Goal: Task Accomplishment & Management: Use online tool/utility

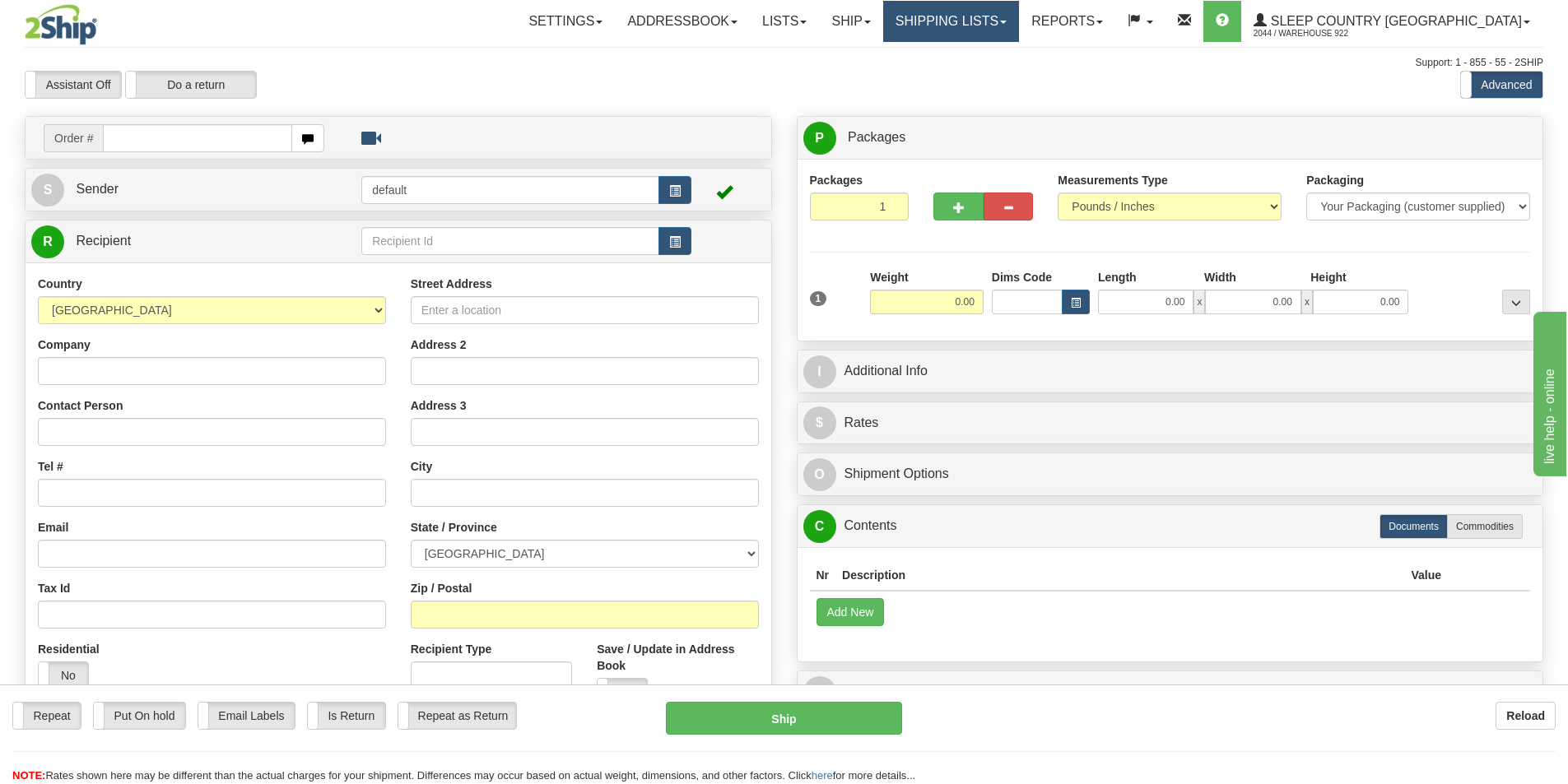
click at [1019, 19] on link "Shipping lists" at bounding box center [951, 21] width 136 height 41
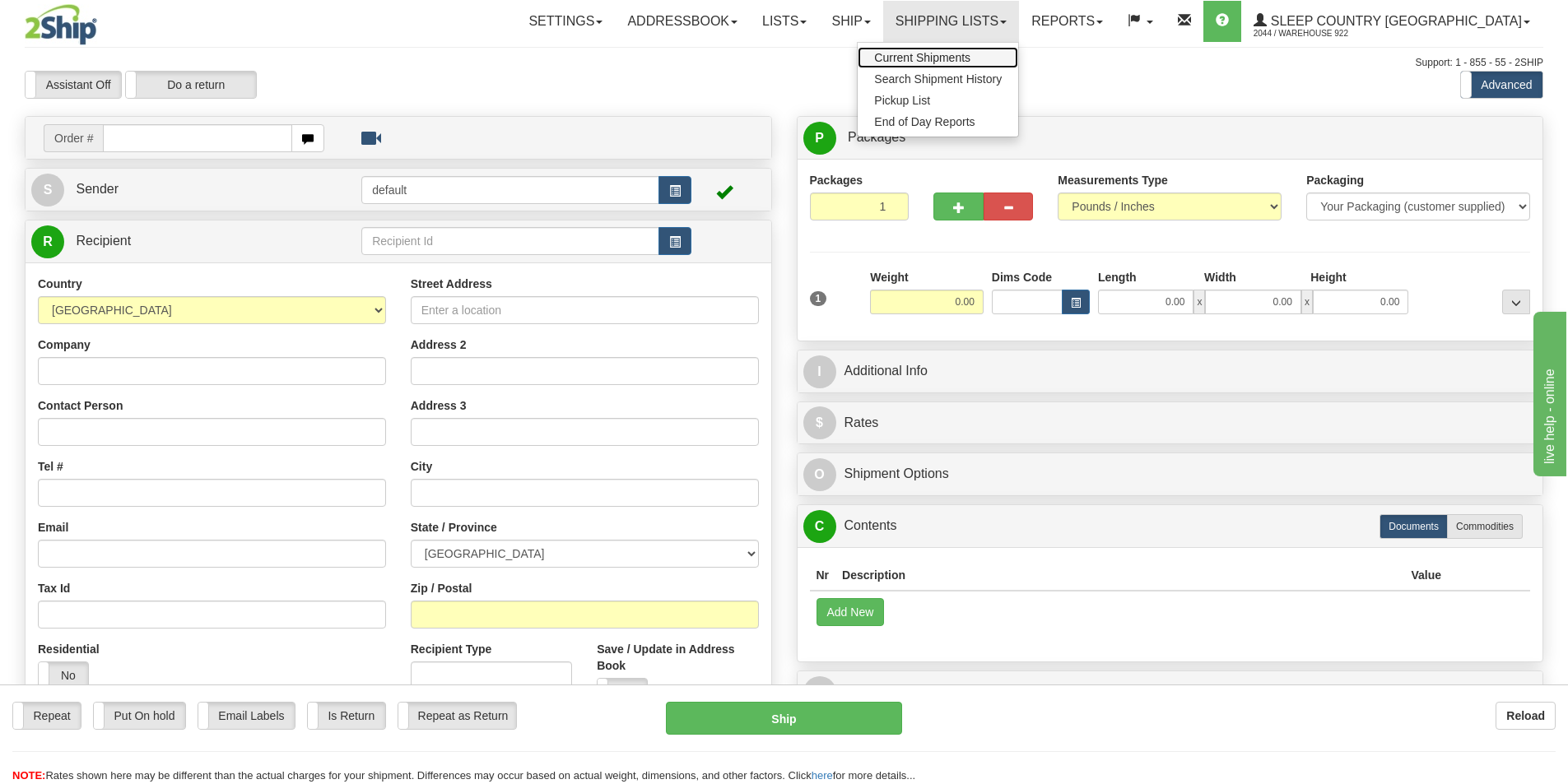
click at [970, 55] on span "Current Shipments" at bounding box center [922, 57] width 96 height 13
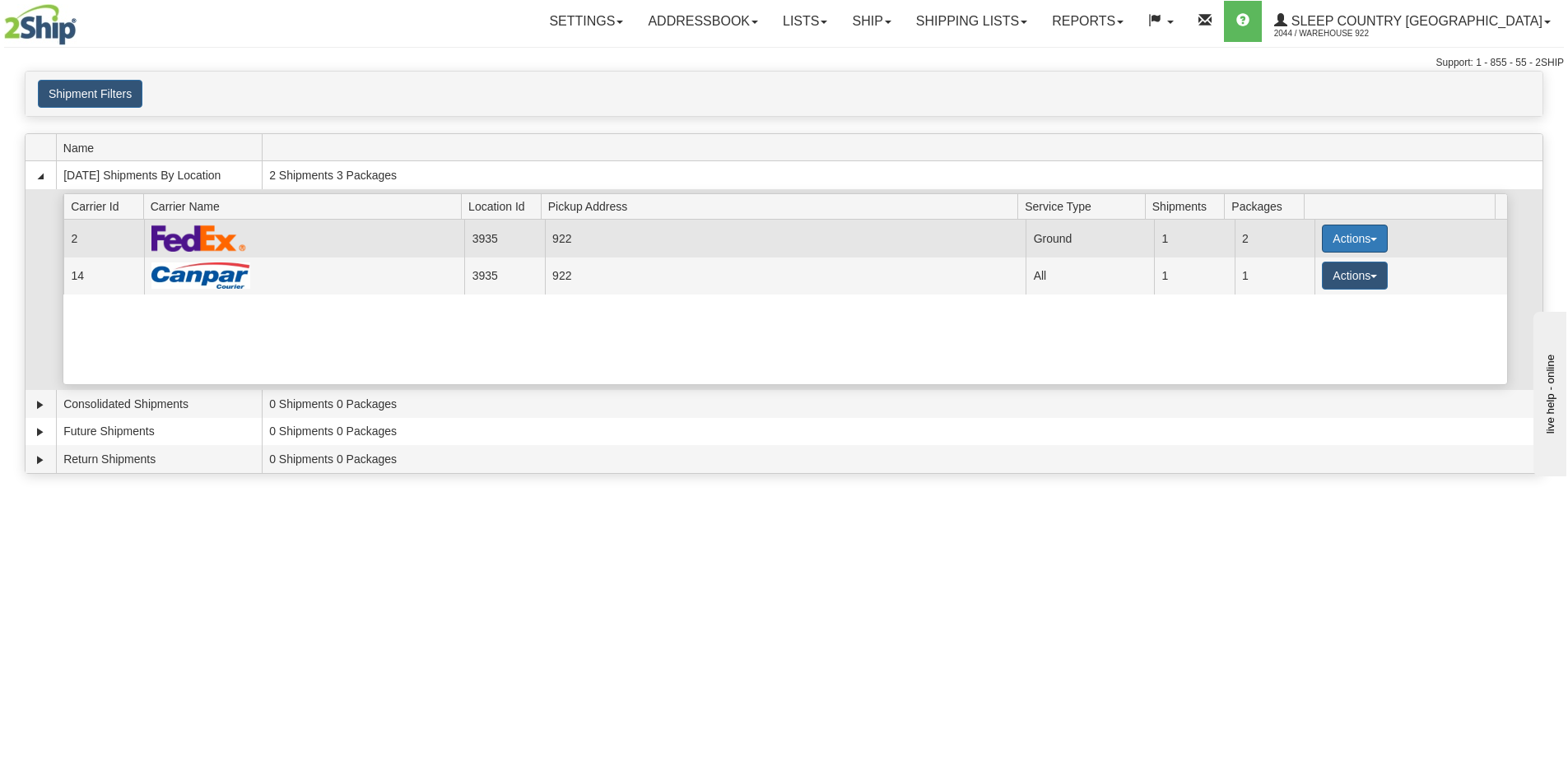
click at [1366, 237] on button "Actions" at bounding box center [1354, 239] width 66 height 28
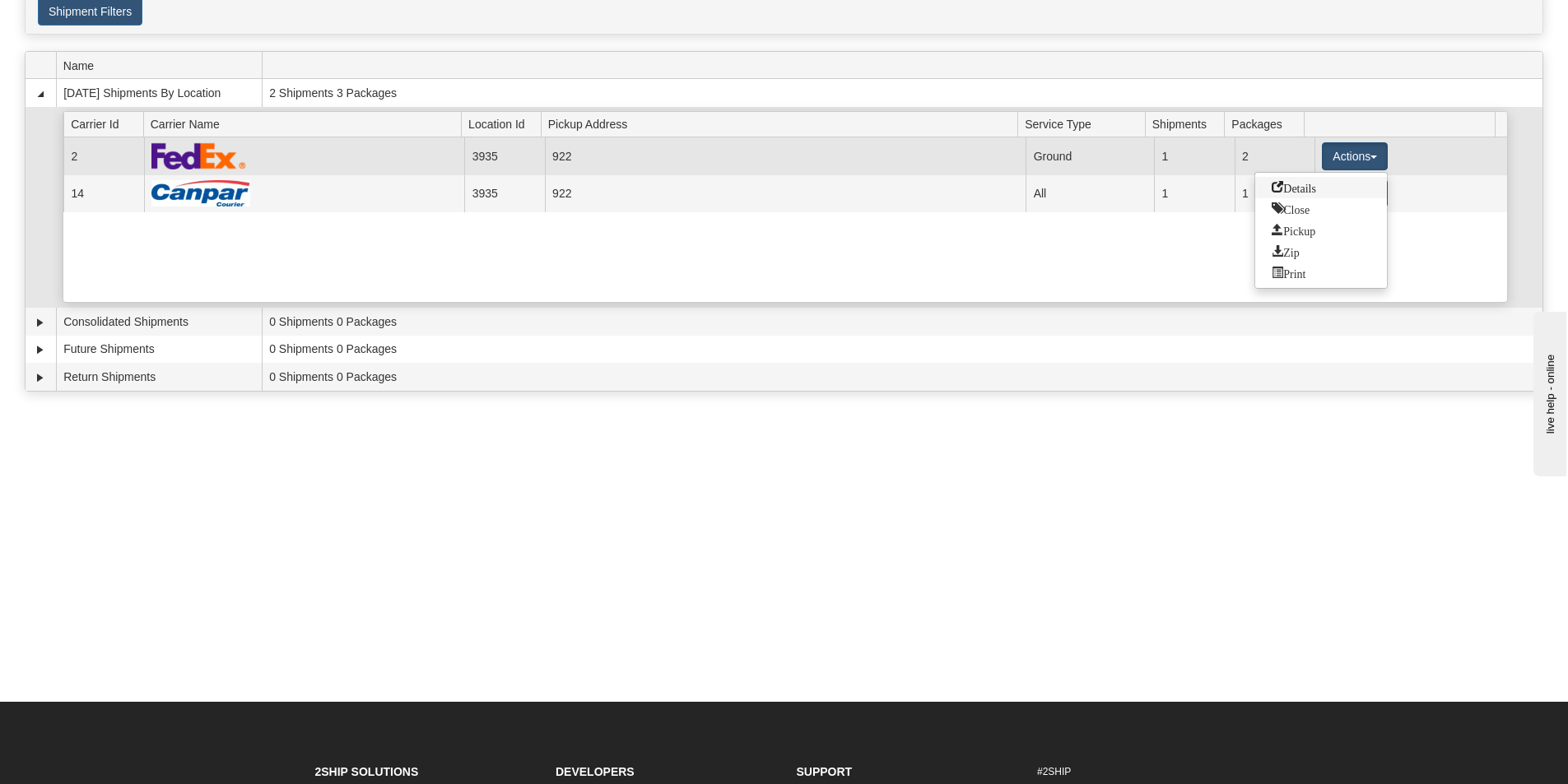
click at [1304, 191] on span "Details" at bounding box center [1293, 186] width 44 height 11
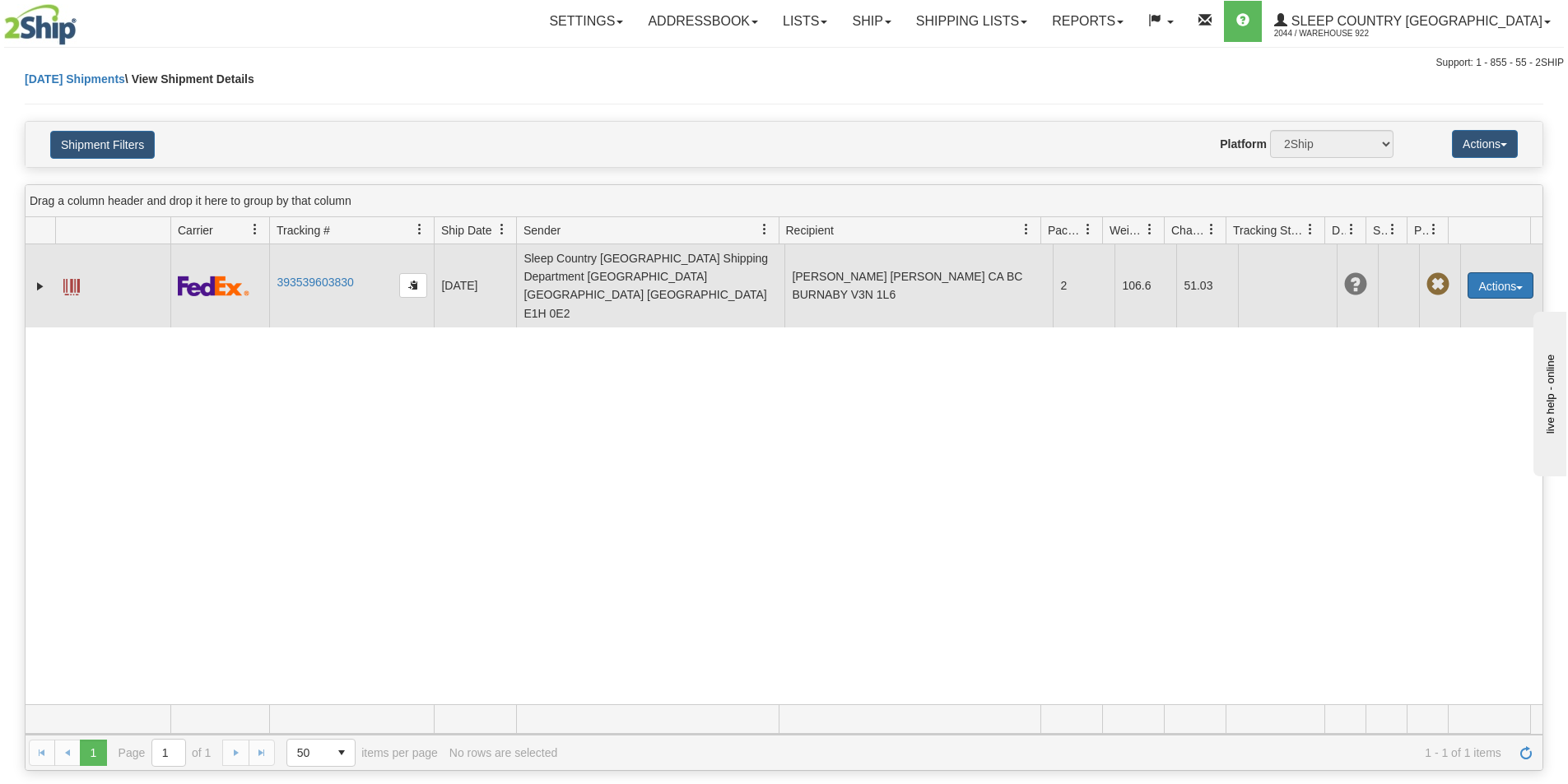
click at [1506, 273] on button "Actions" at bounding box center [1500, 286] width 66 height 26
click at [1439, 305] on link "Edit" at bounding box center [1466, 316] width 132 height 21
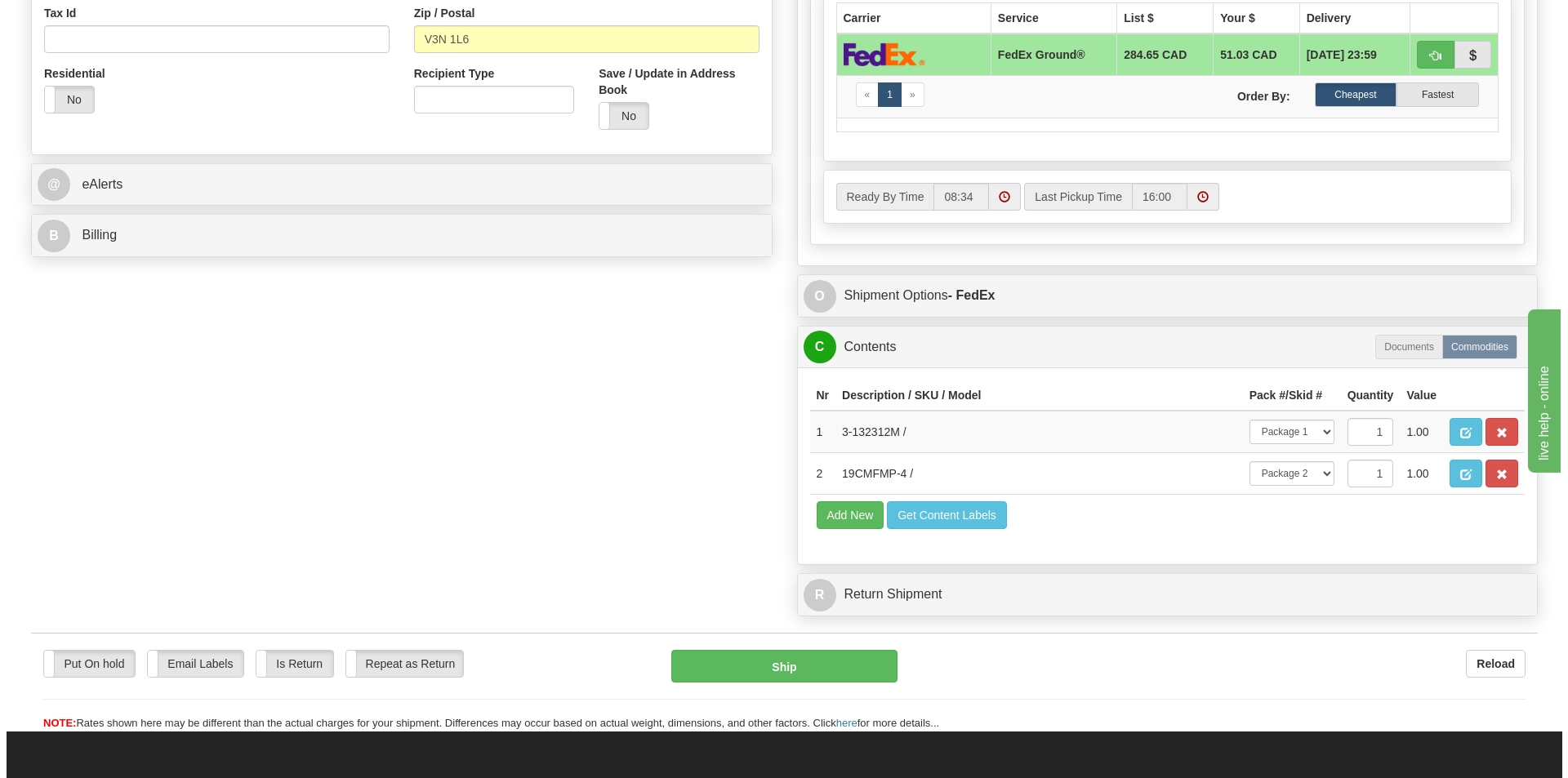
scroll to position [572, 0]
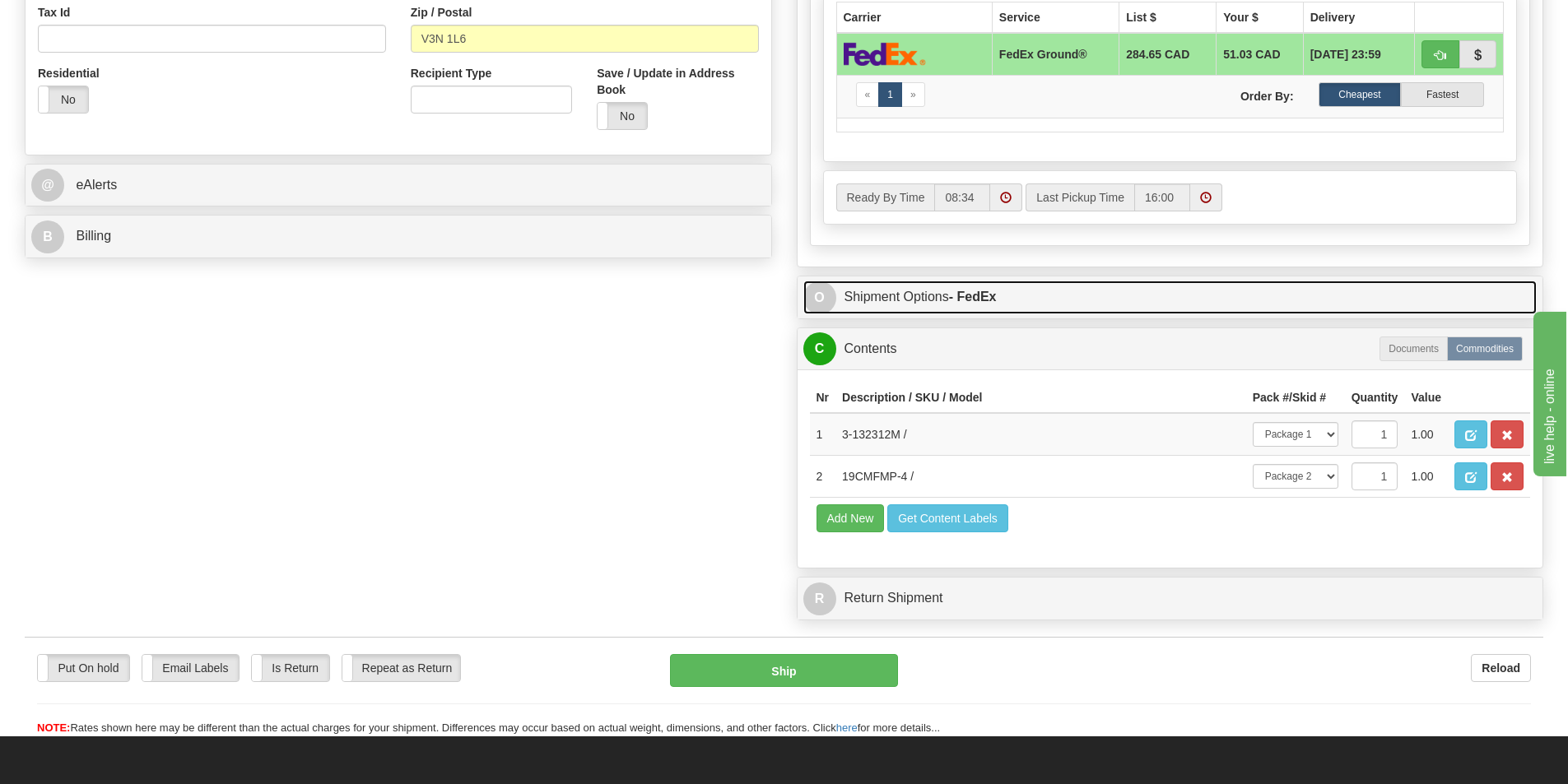
click at [893, 297] on link "O Shipment Options - FedEx" at bounding box center [1171, 298] width 735 height 34
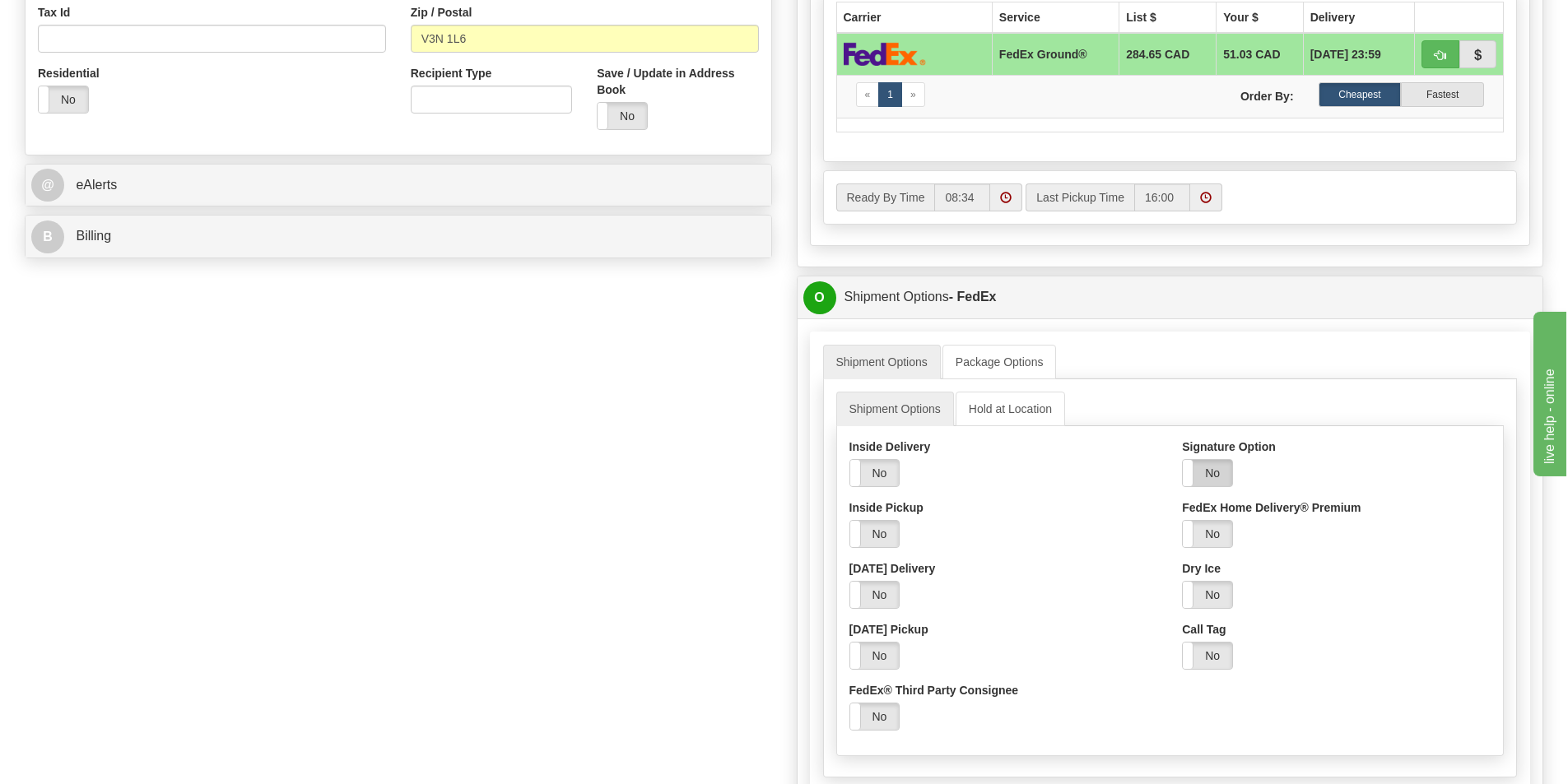
click at [1228, 473] on label "No" at bounding box center [1208, 473] width 49 height 26
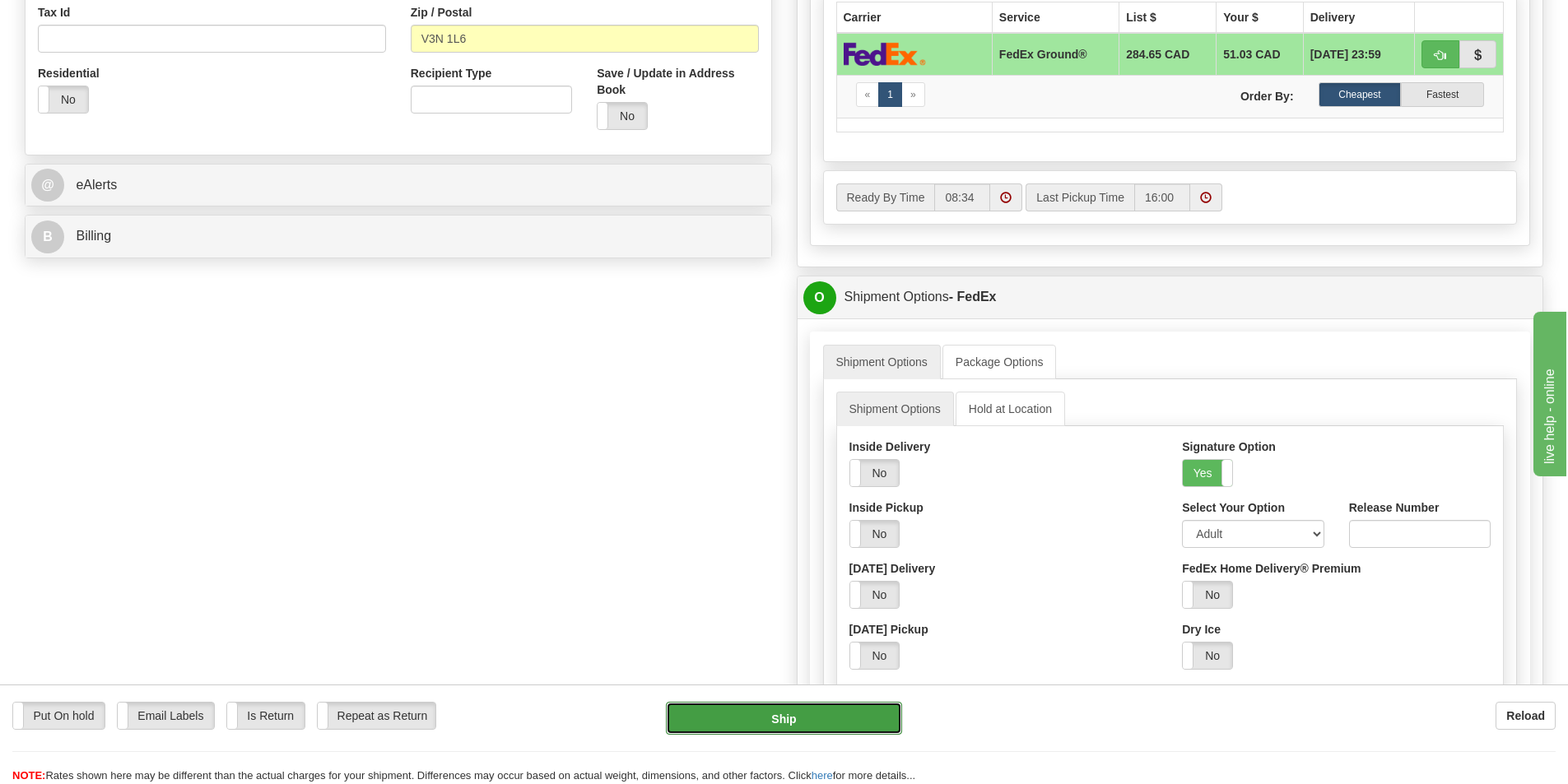
click at [818, 726] on button "Ship" at bounding box center [784, 718] width 237 height 33
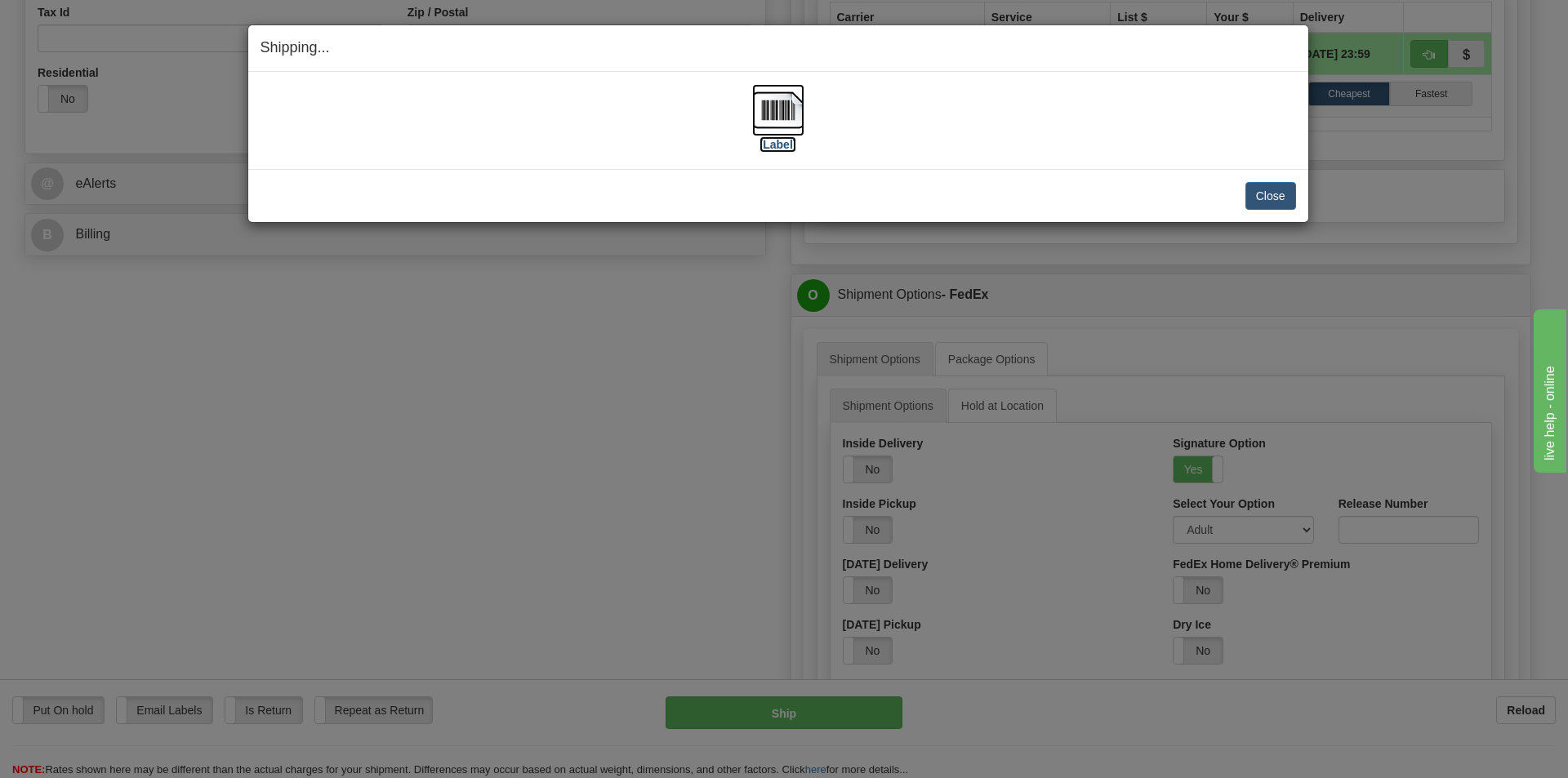
click at [794, 112] on img at bounding box center [779, 110] width 53 height 53
